Goal: Transaction & Acquisition: Purchase product/service

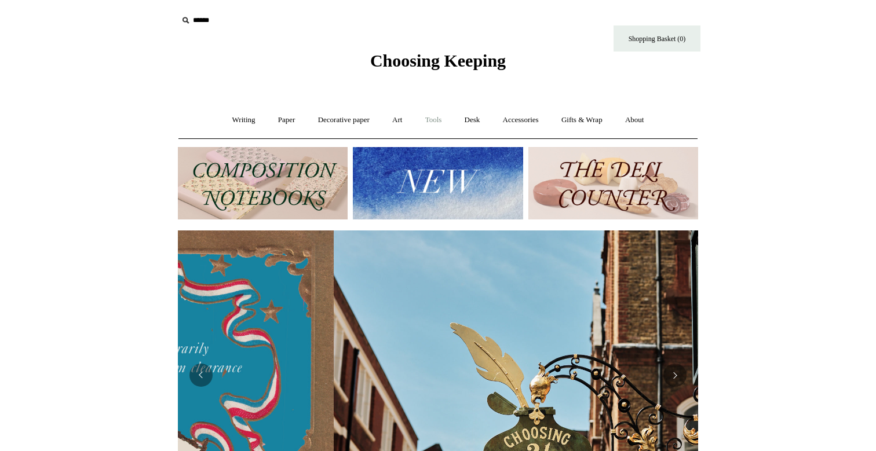
scroll to position [0, 520]
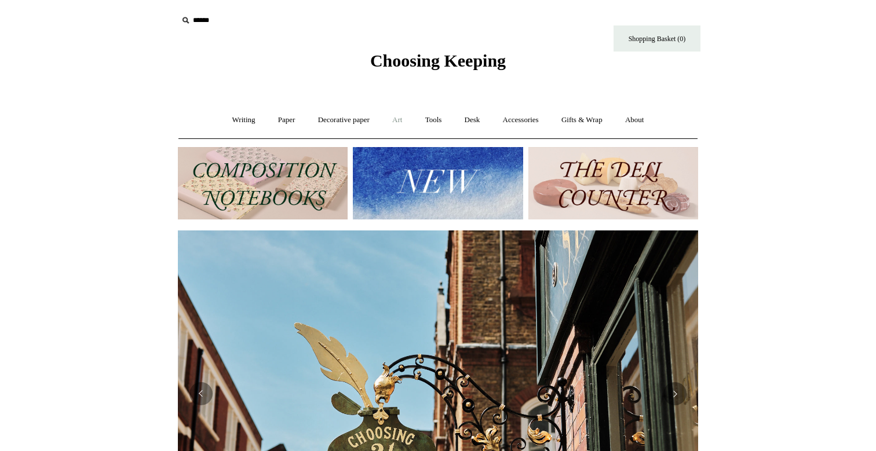
click at [399, 124] on link "Art +" at bounding box center [397, 120] width 31 height 31
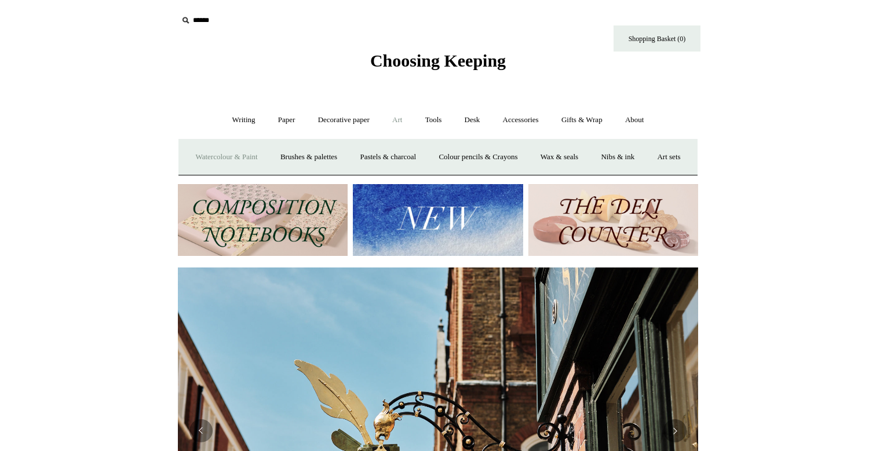
click at [261, 152] on link "Watercolour & Paint" at bounding box center [226, 157] width 83 height 31
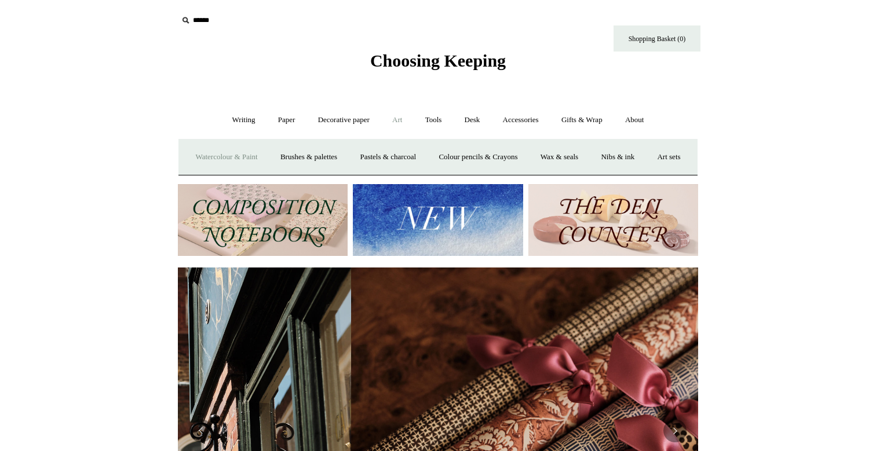
scroll to position [0, 1041]
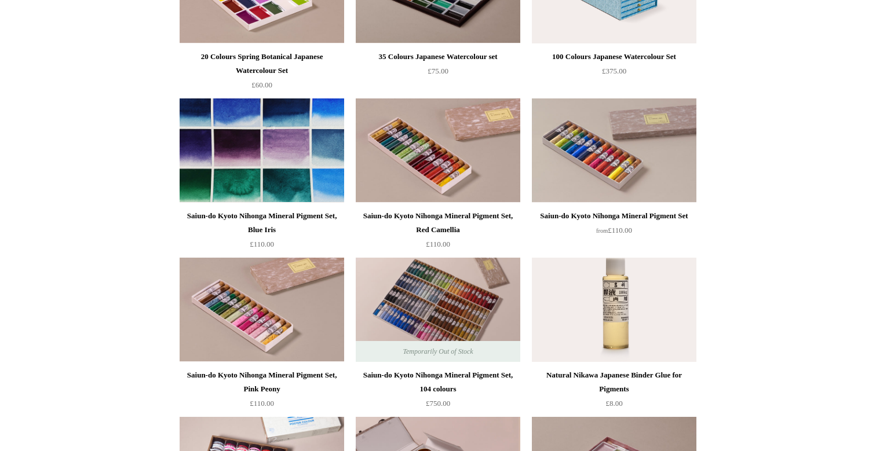
scroll to position [1013, 0]
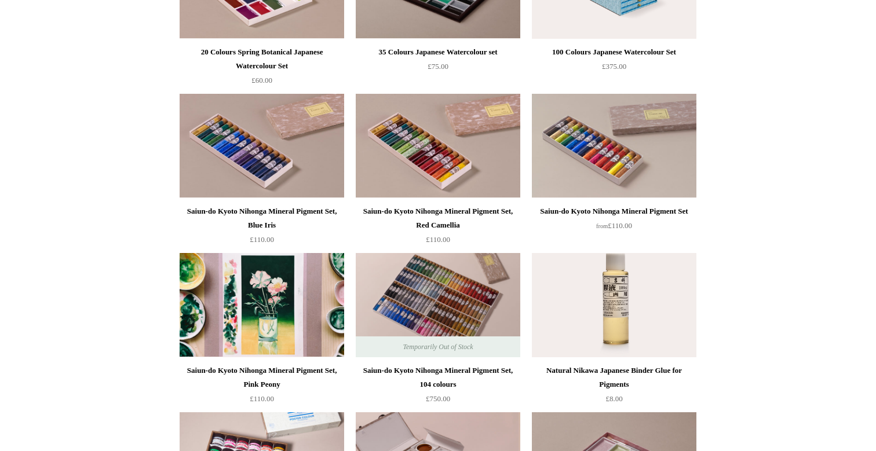
click at [282, 318] on img at bounding box center [262, 305] width 165 height 104
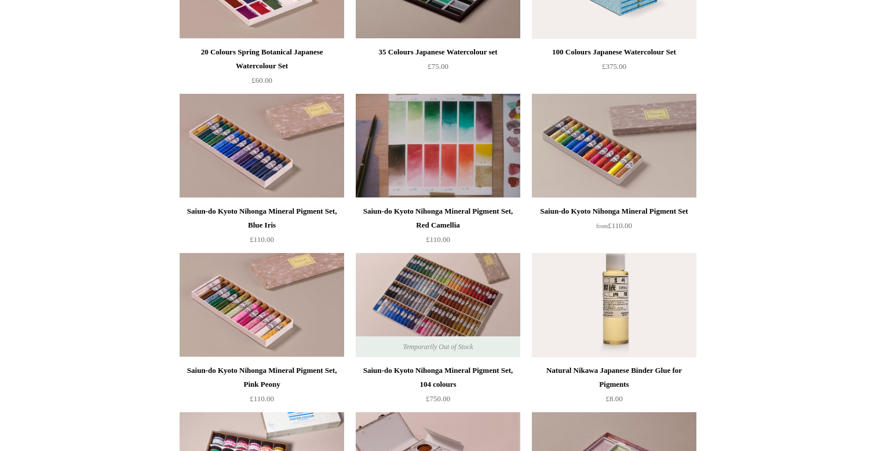
click at [491, 138] on img at bounding box center [438, 146] width 165 height 104
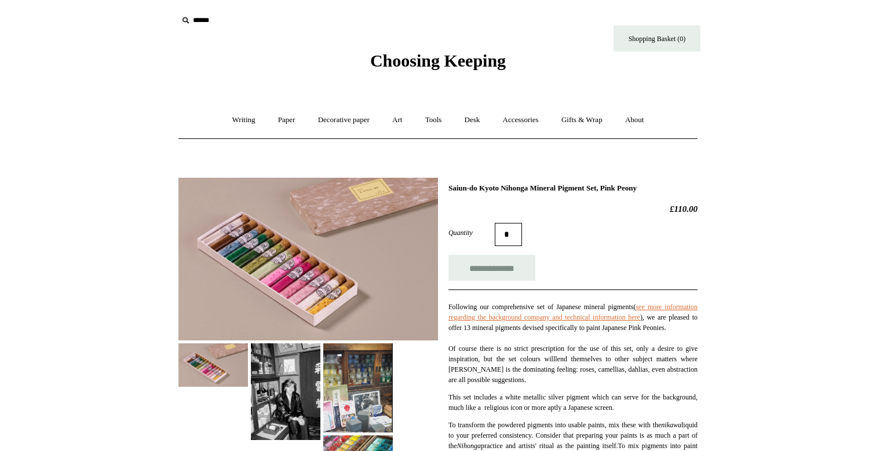
drag, startPoint x: 663, startPoint y: 210, endPoint x: 712, endPoint y: 207, distance: 49.4
copy h2 "£110.00"
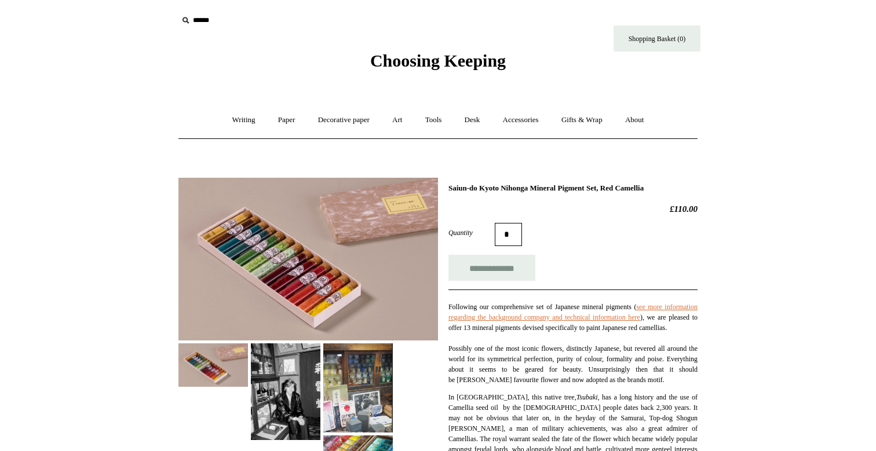
click at [370, 295] on img at bounding box center [308, 259] width 260 height 163
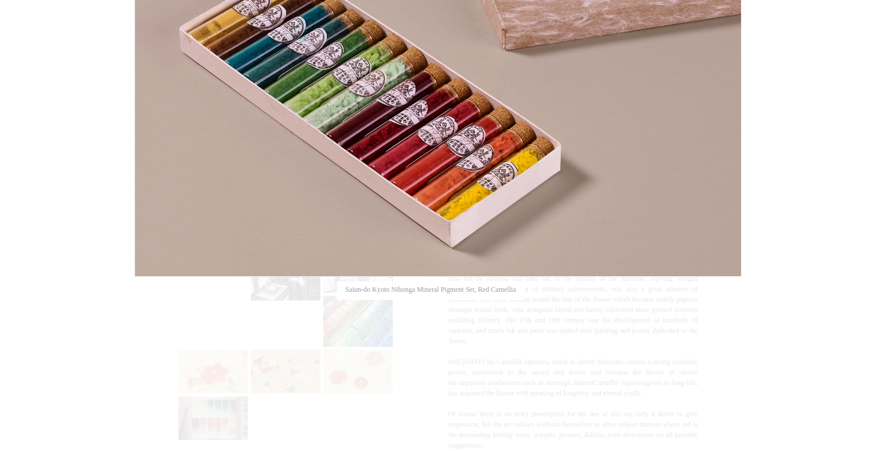
scroll to position [150, 0]
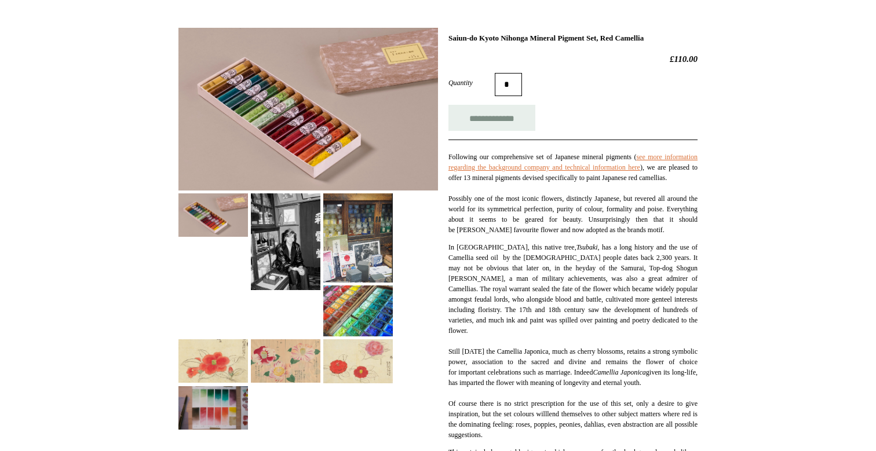
click at [227, 411] on img at bounding box center [213, 407] width 70 height 43
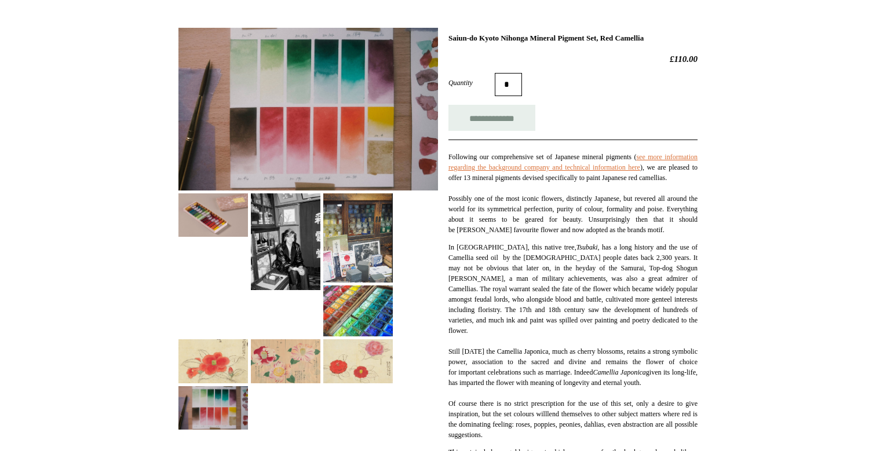
click at [205, 367] on img at bounding box center [213, 360] width 70 height 43
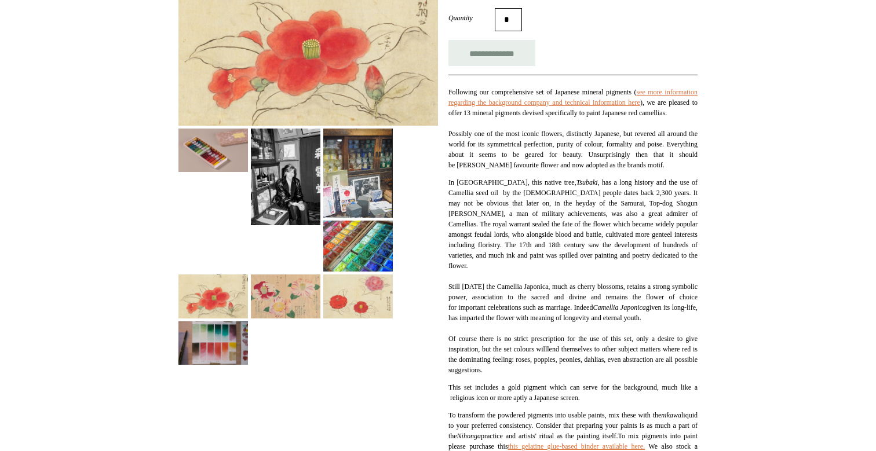
scroll to position [224, 0]
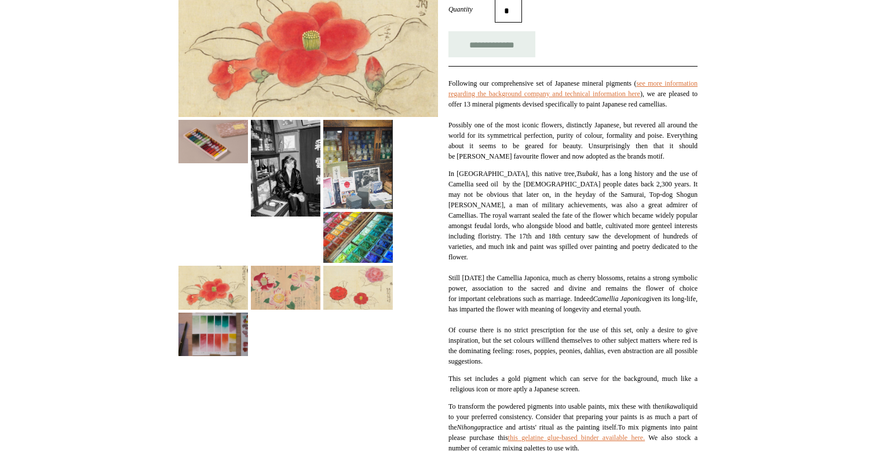
click at [390, 224] on img at bounding box center [358, 237] width 70 height 51
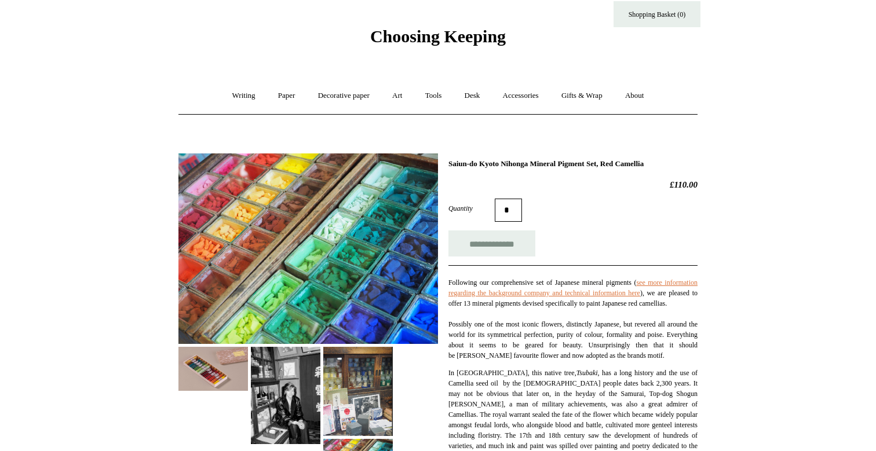
scroll to position [22, 0]
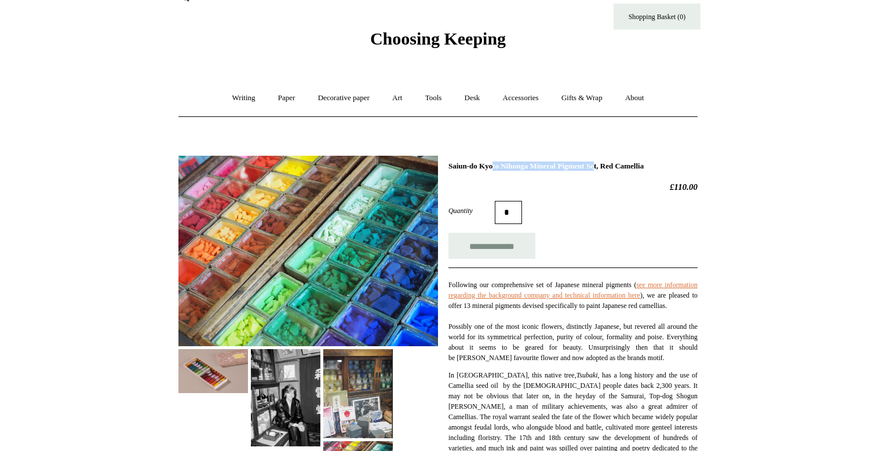
drag, startPoint x: 447, startPoint y: 165, endPoint x: 570, endPoint y: 160, distance: 122.9
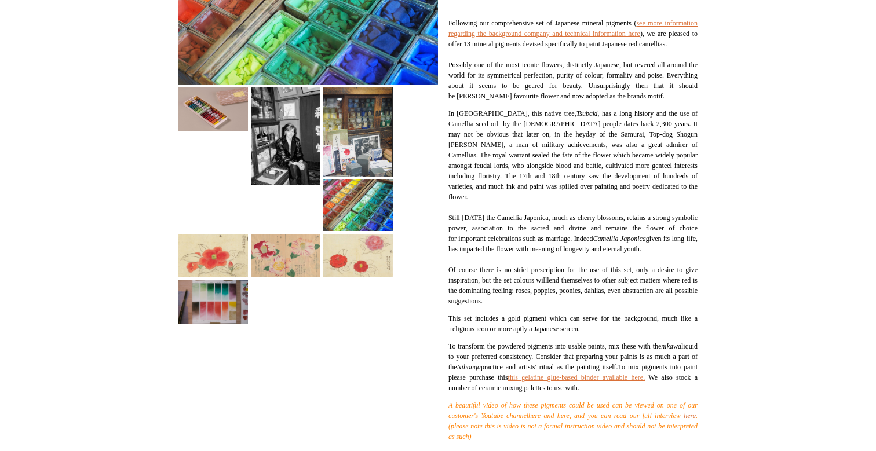
scroll to position [296, 0]
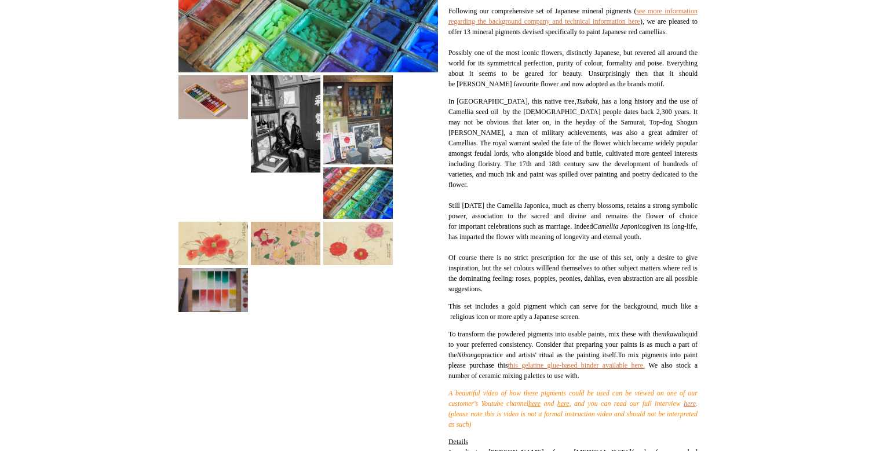
click at [373, 196] on img at bounding box center [358, 192] width 70 height 51
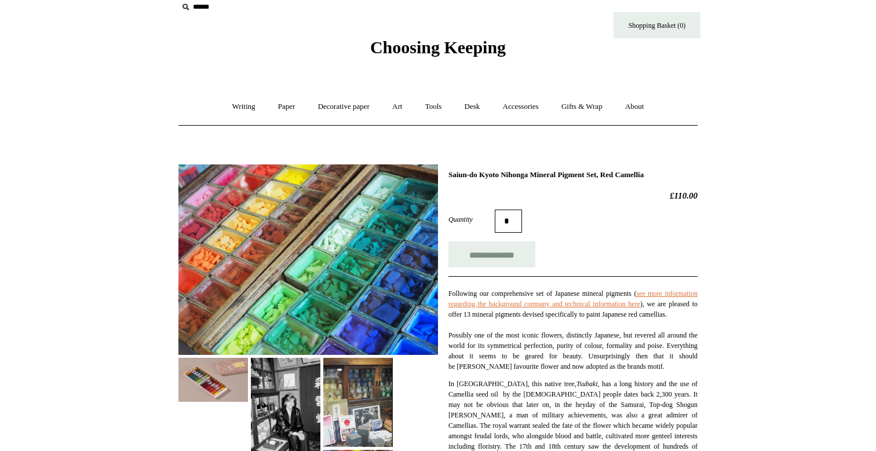
scroll to position [0, 0]
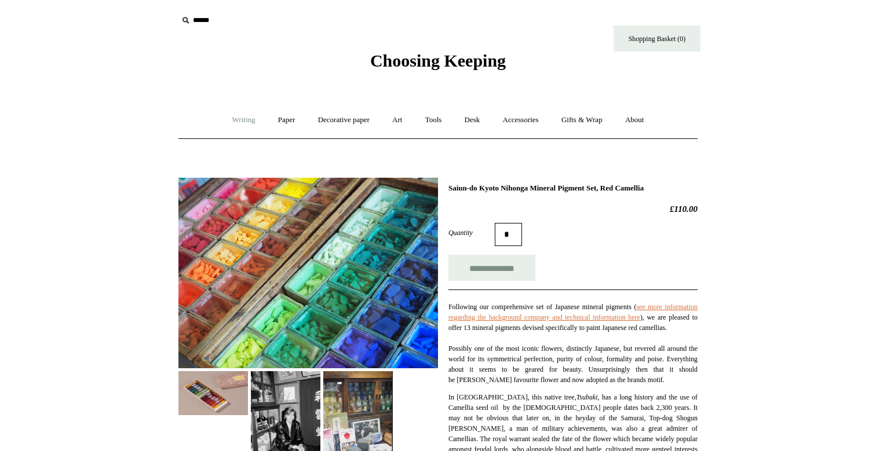
click at [247, 126] on link "Writing +" at bounding box center [244, 120] width 44 height 31
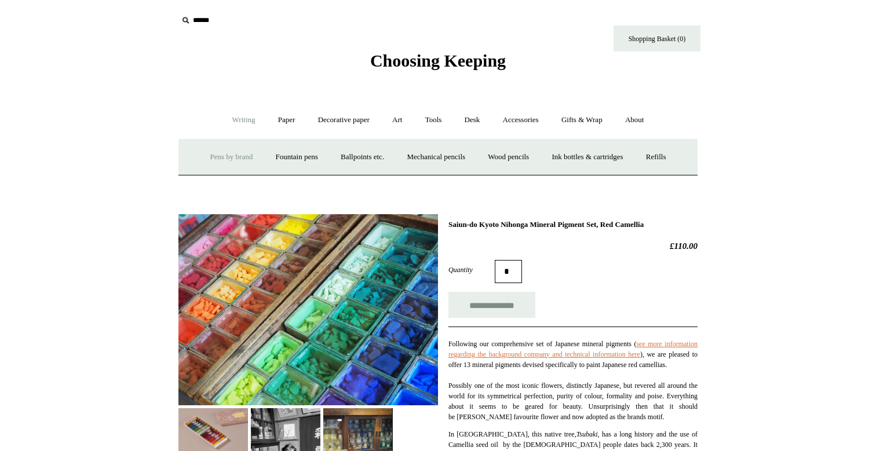
click at [224, 159] on link "Pens by brand +" at bounding box center [232, 157] width 64 height 31
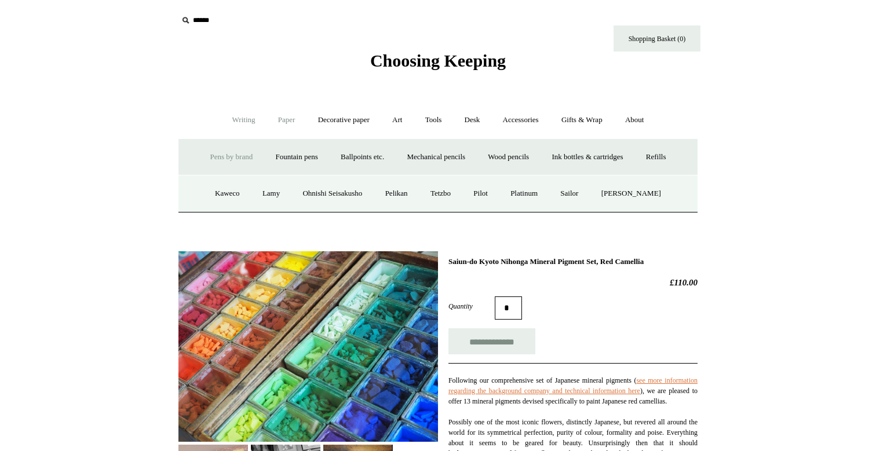
click at [290, 122] on link "Paper +" at bounding box center [287, 120] width 38 height 31
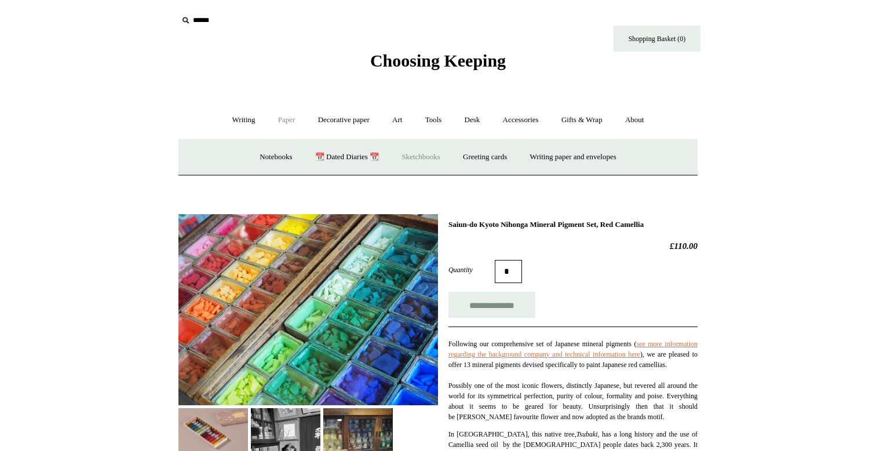
click at [406, 163] on link "Sketchbooks +" at bounding box center [420, 157] width 59 height 31
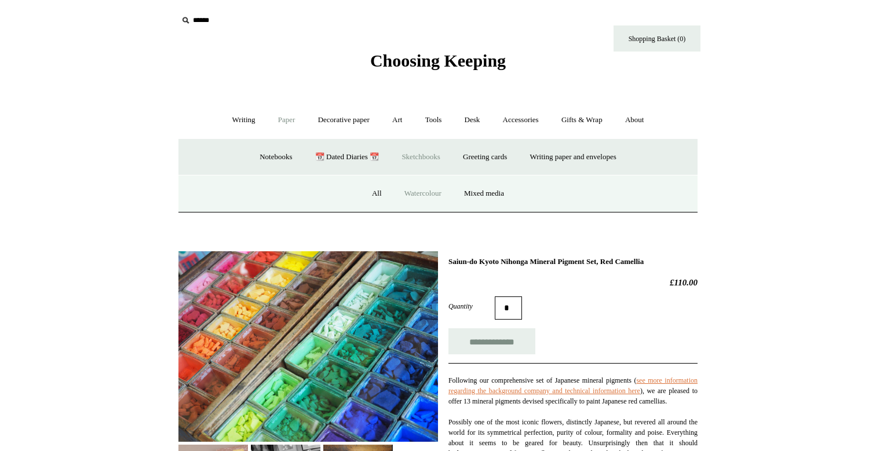
click at [418, 194] on link "Watercolour" at bounding box center [423, 193] width 58 height 31
